Goal: Find specific page/section: Find specific page/section

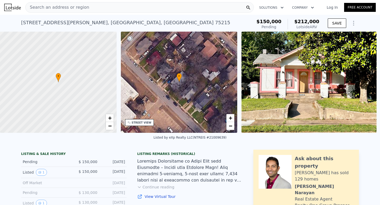
click at [32, 20] on div "[STREET_ADDRESS][PERSON_NAME]" at bounding box center [125, 22] width 209 height 7
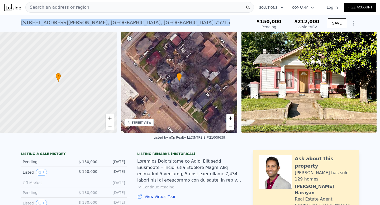
click at [76, 23] on div "[STREET_ADDRESS][PERSON_NAME]" at bounding box center [125, 22] width 209 height 7
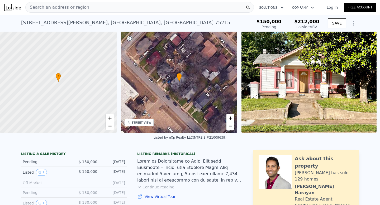
click at [76, 23] on div "[STREET_ADDRESS][PERSON_NAME]" at bounding box center [125, 22] width 209 height 7
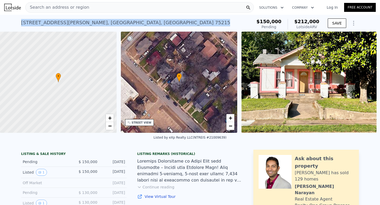
click at [76, 23] on div "[STREET_ADDRESS][PERSON_NAME]" at bounding box center [125, 22] width 209 height 7
click at [62, 21] on div "[STREET_ADDRESS][PERSON_NAME]" at bounding box center [125, 22] width 209 height 7
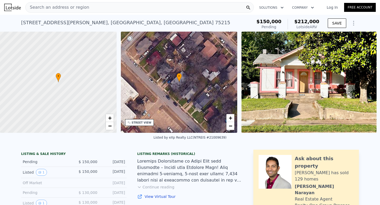
click at [62, 21] on div "[STREET_ADDRESS][PERSON_NAME]" at bounding box center [125, 22] width 209 height 7
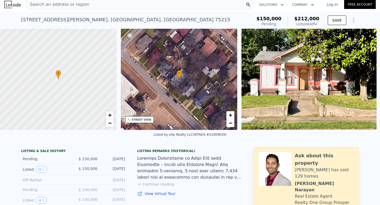
scroll to position [2, 0]
